Goal: Transaction & Acquisition: Purchase product/service

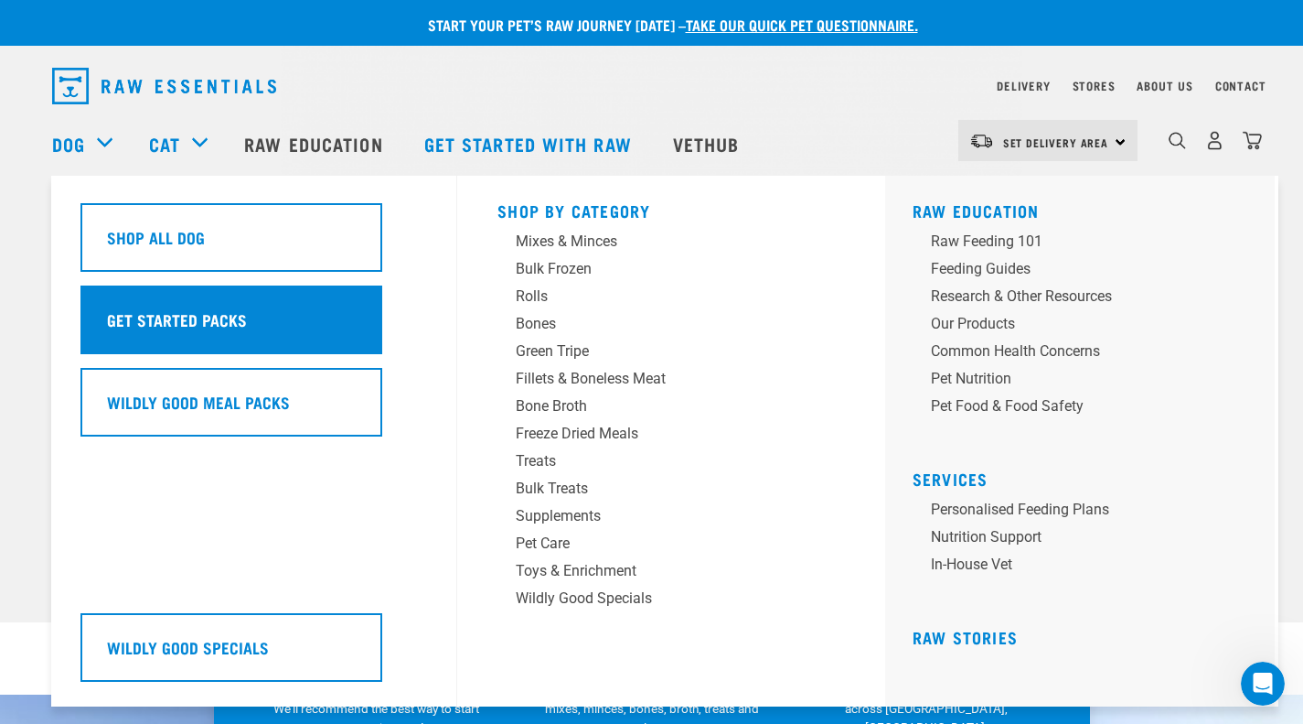
click at [175, 323] on h5 "Get Started Packs" at bounding box center [177, 319] width 140 height 24
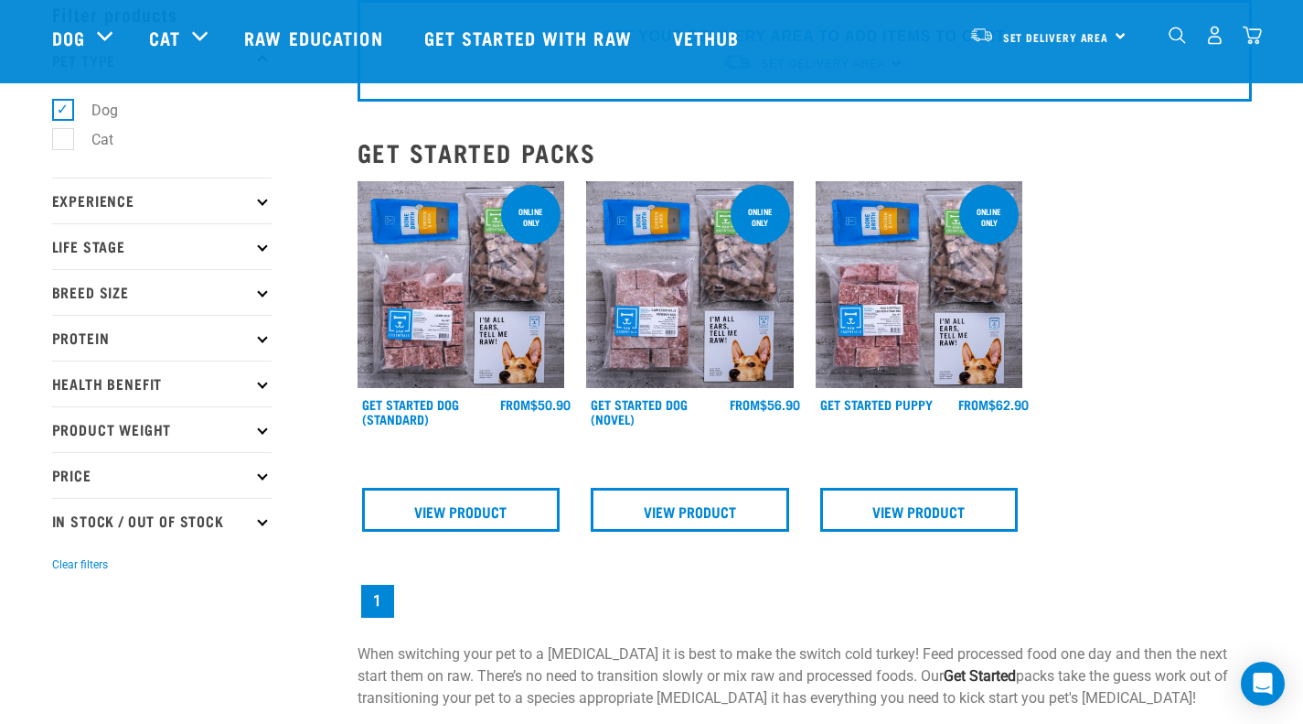
scroll to position [91, 0]
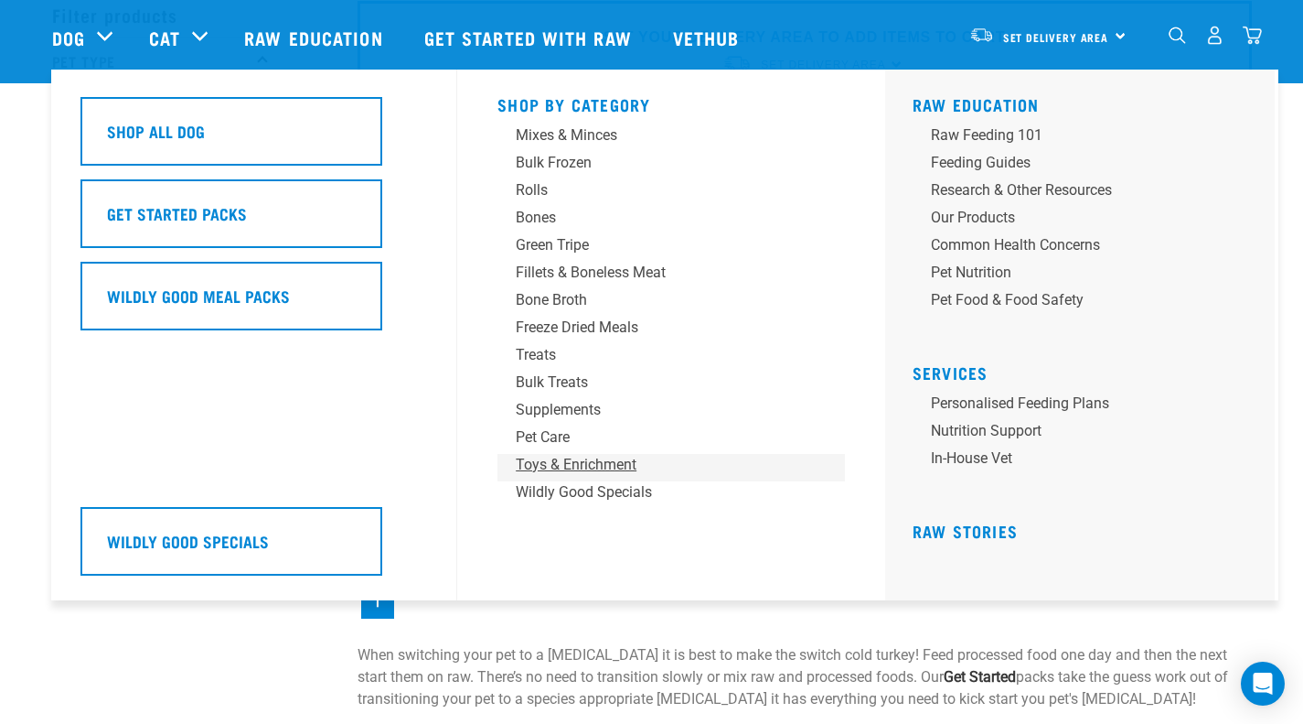
click at [564, 463] on div "Toys & Enrichment" at bounding box center [658, 465] width 285 height 22
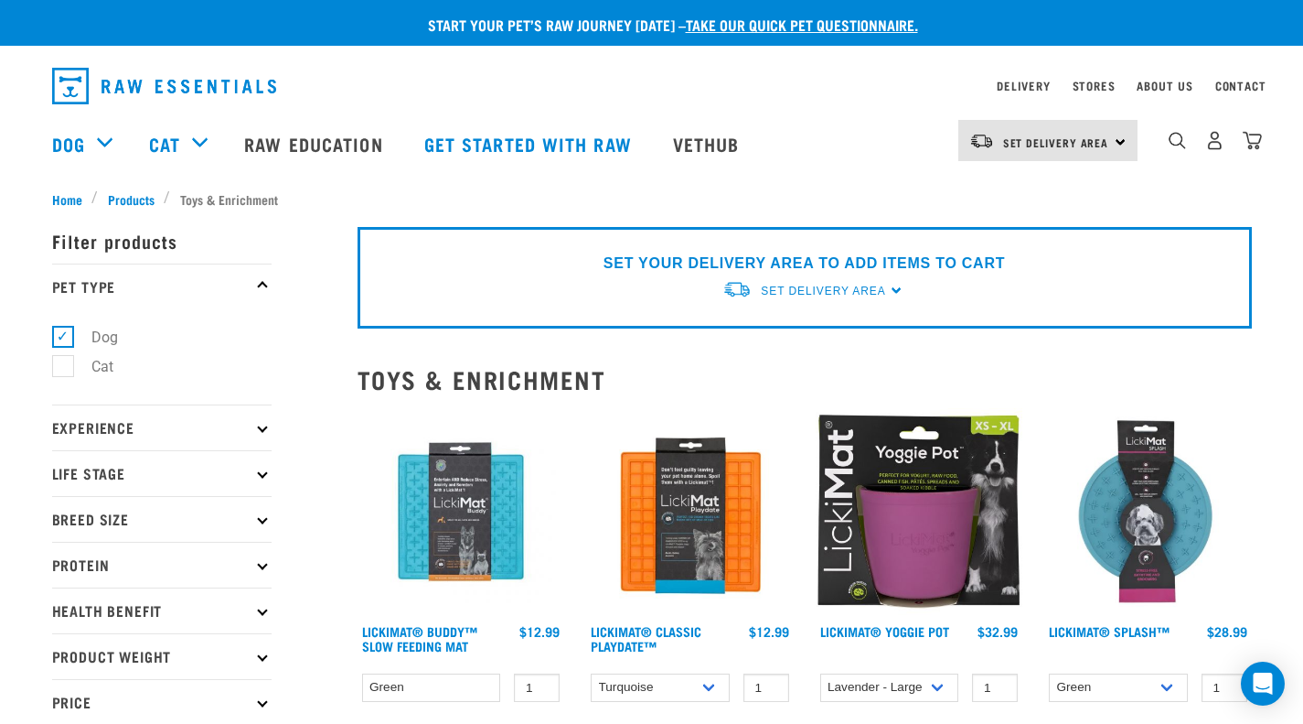
click at [488, 492] on img at bounding box center [462, 512] width 208 height 208
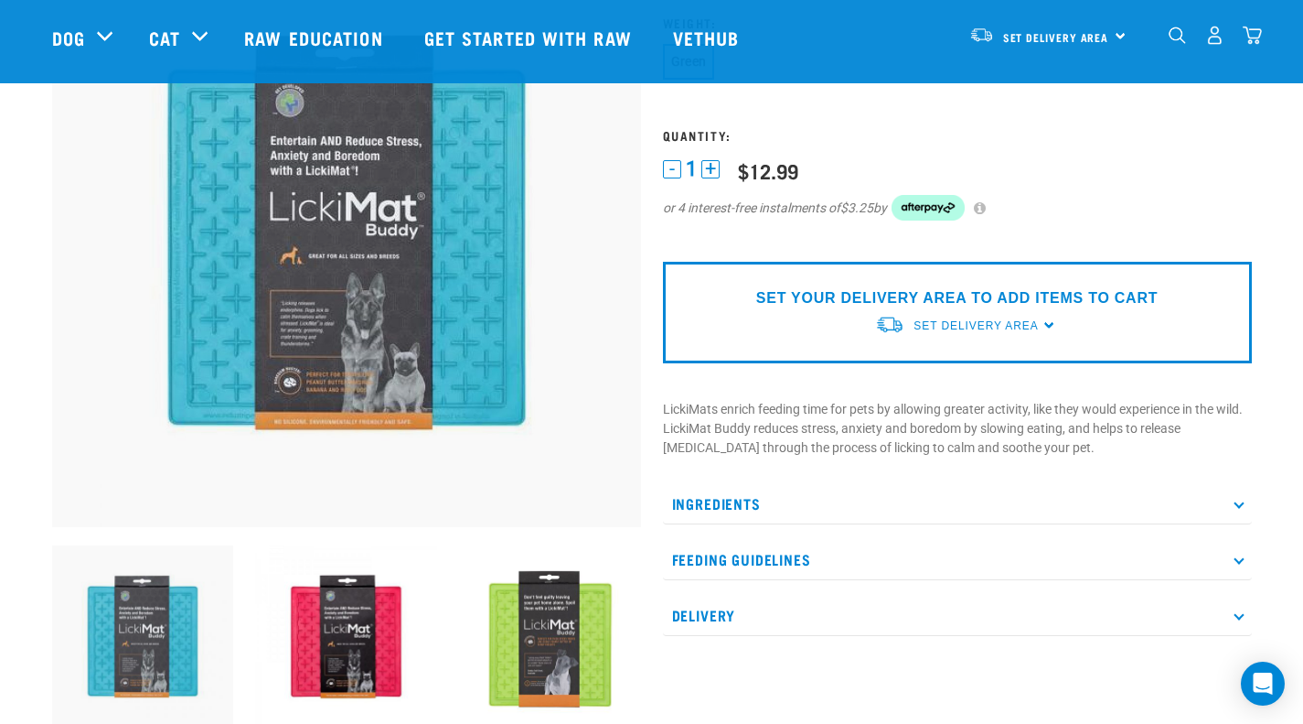
scroll to position [274, 0]
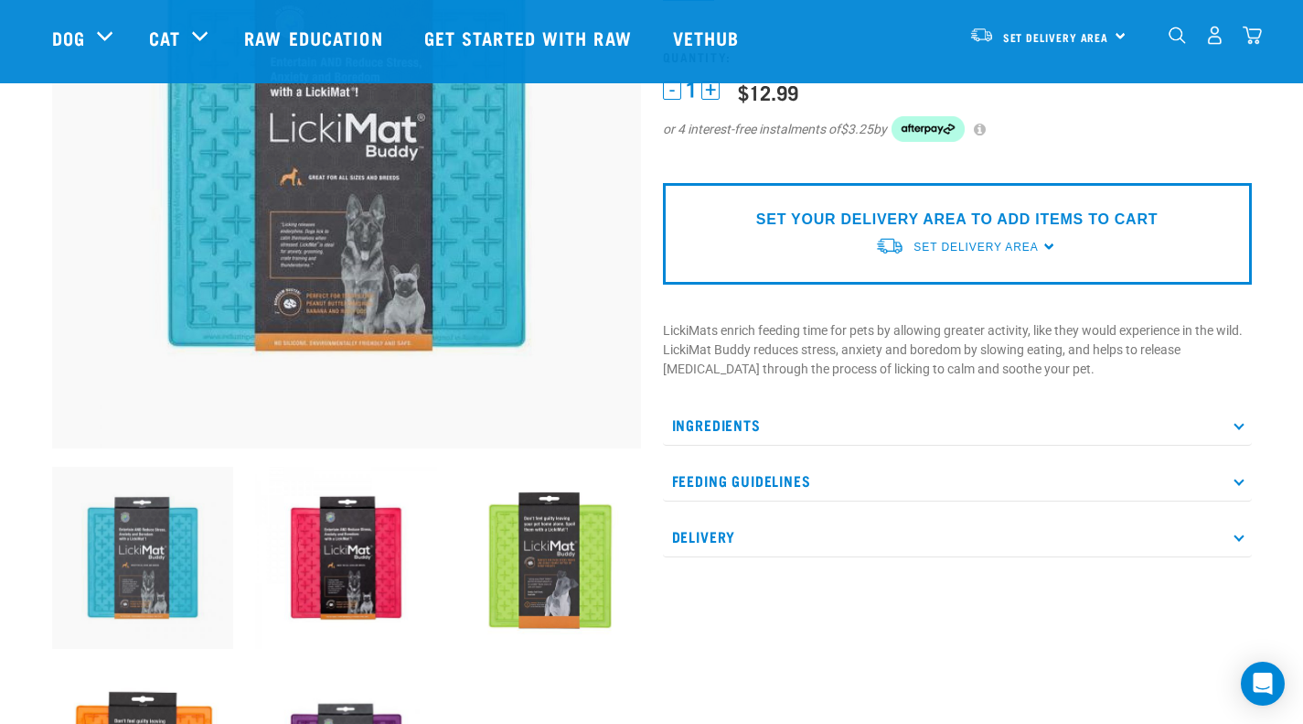
click at [745, 420] on p "Ingredients" at bounding box center [957, 424] width 589 height 41
click at [745, 428] on p "Ingredients" at bounding box center [957, 424] width 589 height 41
click at [735, 417] on p "Ingredients" at bounding box center [957, 424] width 589 height 41
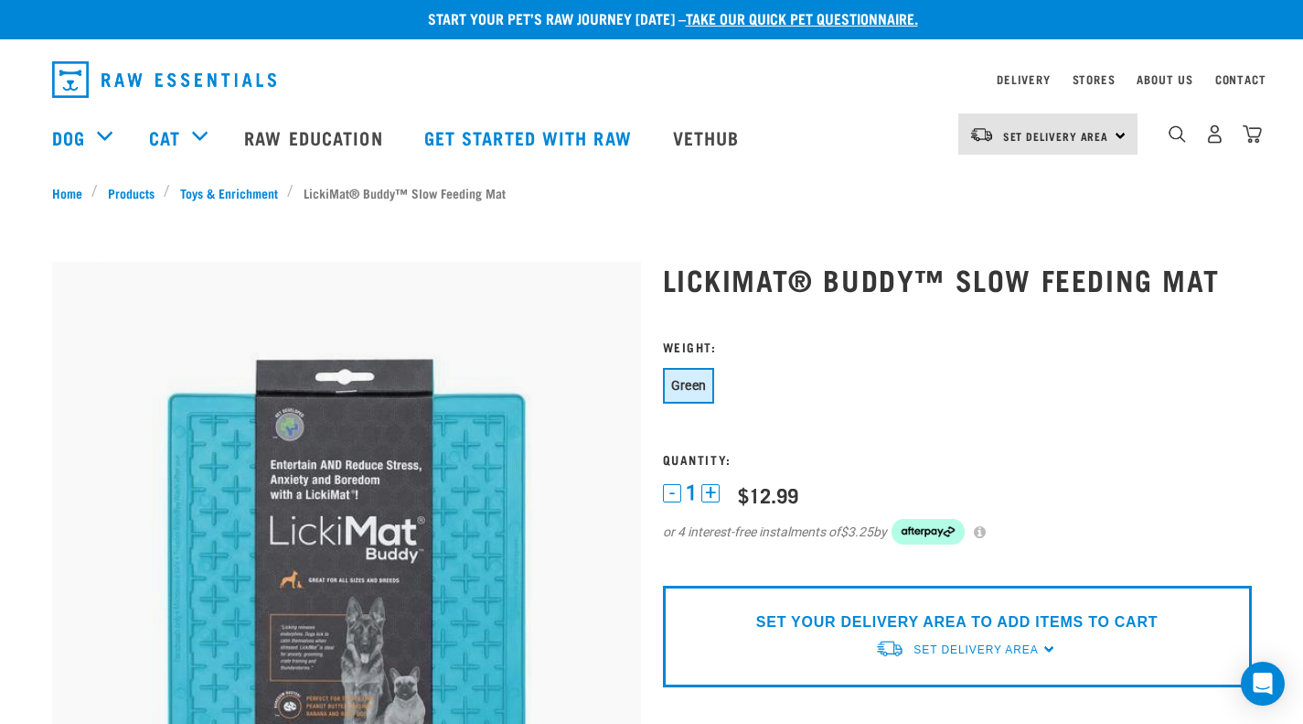
scroll to position [0, 0]
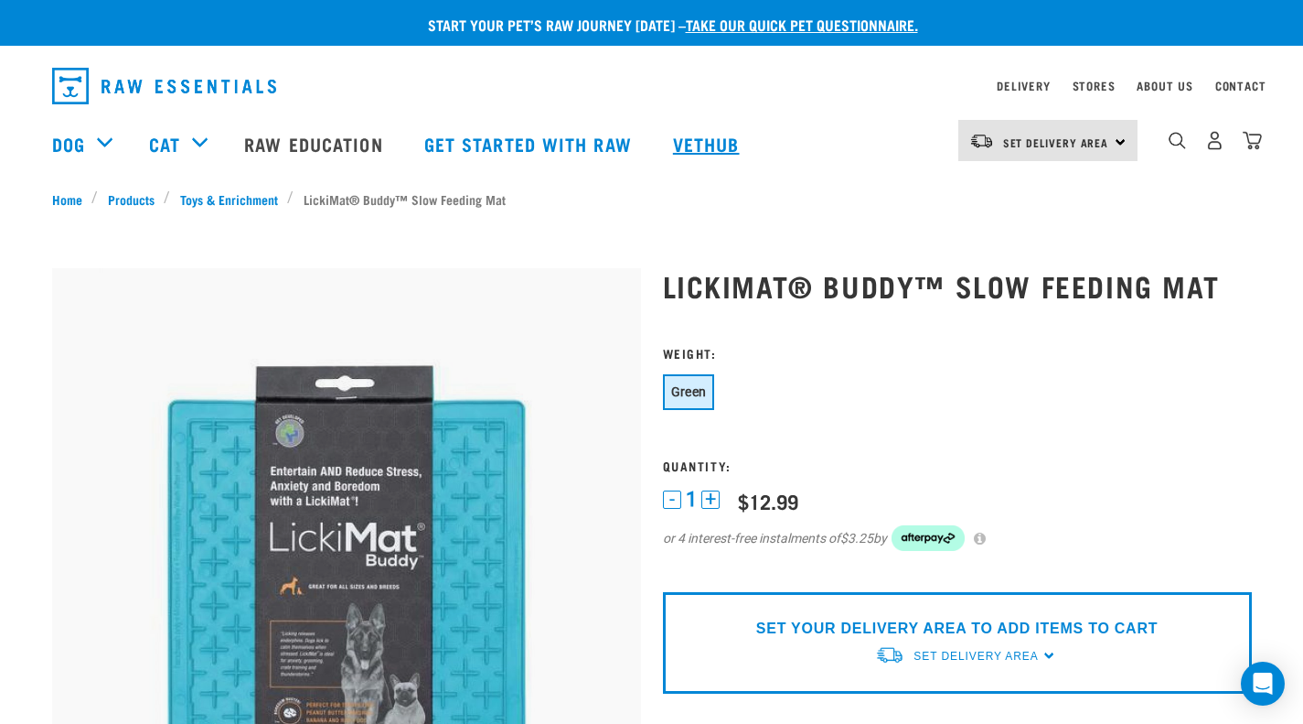
click at [691, 147] on link "Vethub" at bounding box center [709, 143] width 108 height 73
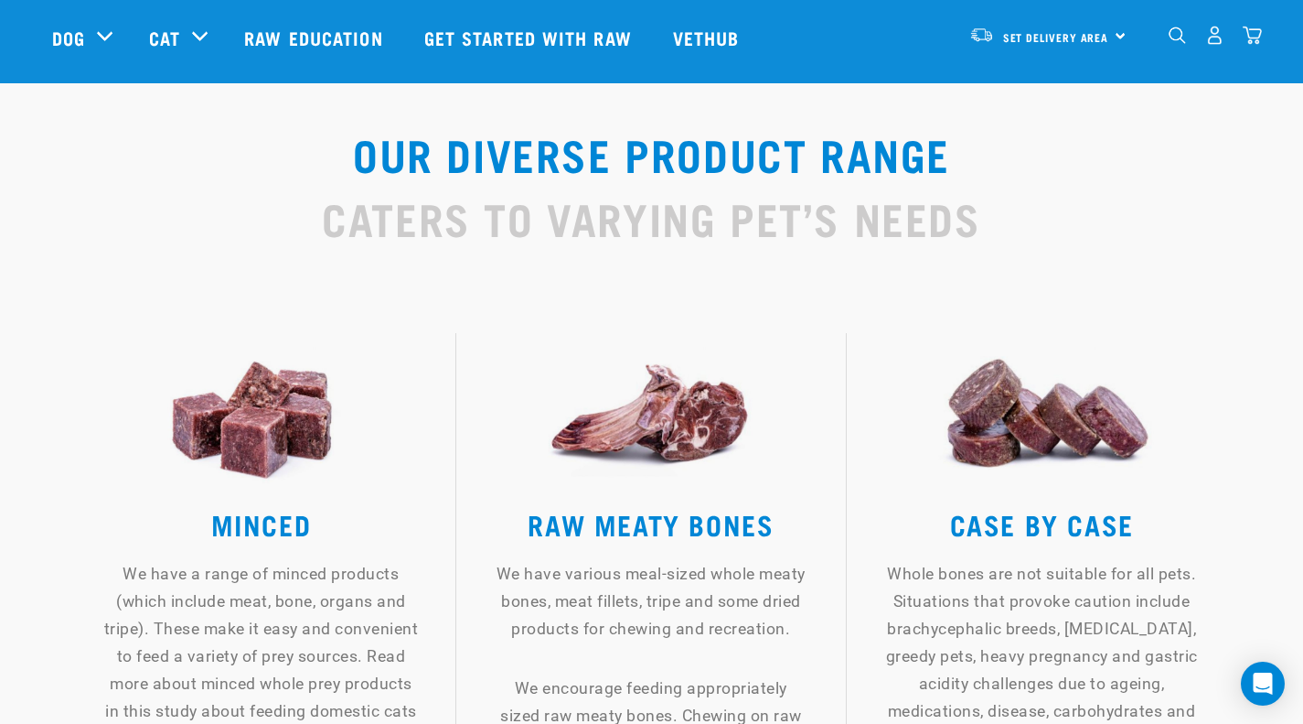
scroll to position [2012, 0]
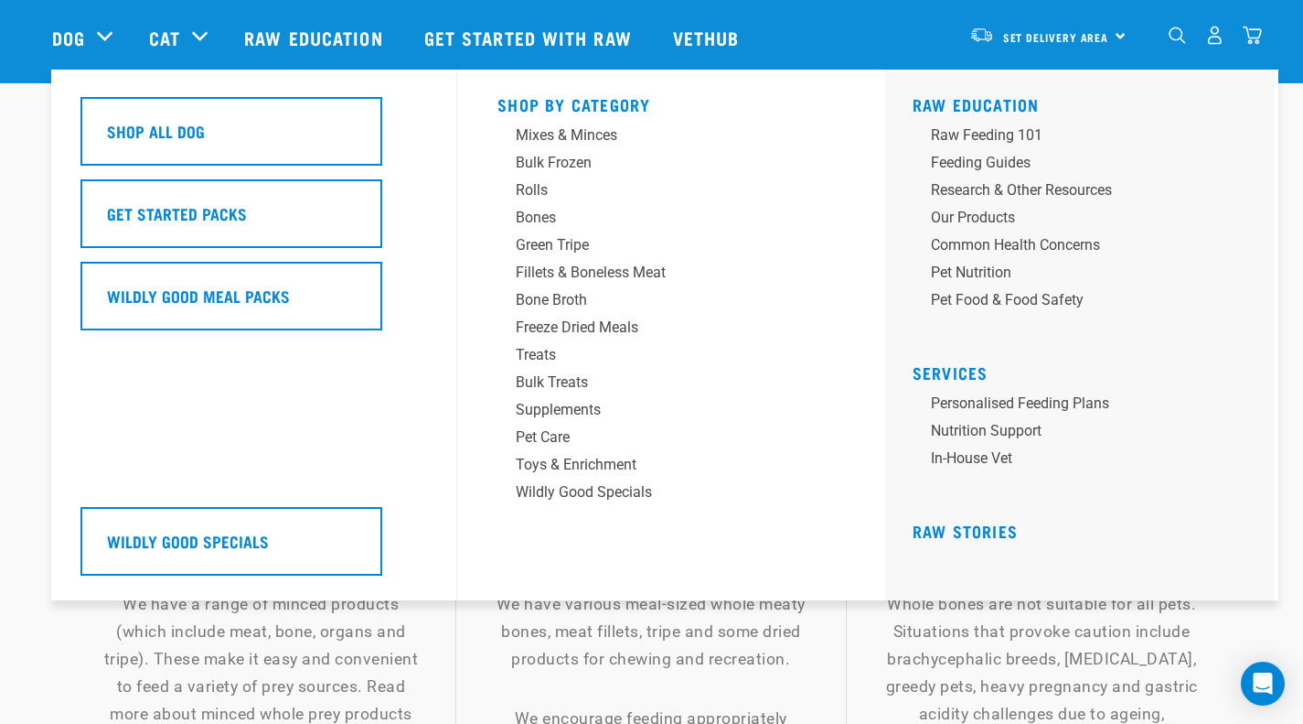
click at [95, 35] on div "Dog" at bounding box center [91, 37] width 79 height 73
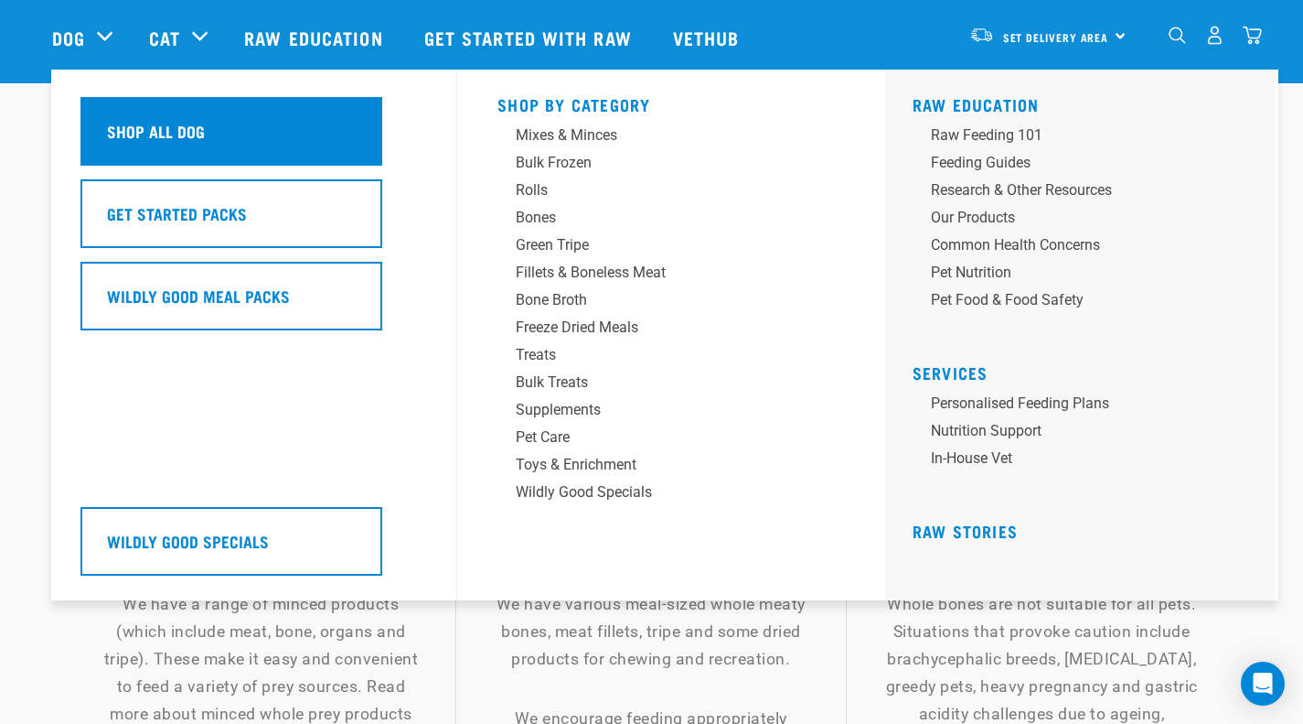
click at [142, 117] on div "Shop All Dog" at bounding box center [231, 131] width 302 height 69
